Goal: Task Accomplishment & Management: Use online tool/utility

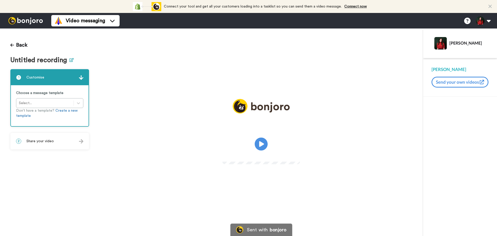
click at [71, 59] on icon at bounding box center [71, 60] width 4 height 4
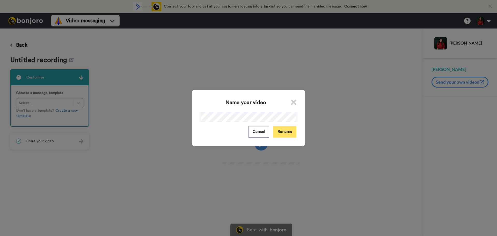
click at [275, 130] on button "Rename" at bounding box center [284, 131] width 23 height 11
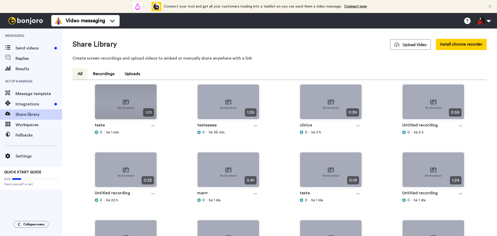
click at [150, 125] on div at bounding box center [153, 126] width 8 height 8
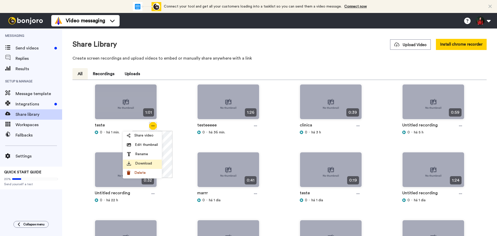
click at [153, 162] on div "Download" at bounding box center [142, 163] width 31 height 5
